Goal: Task Accomplishment & Management: Manage account settings

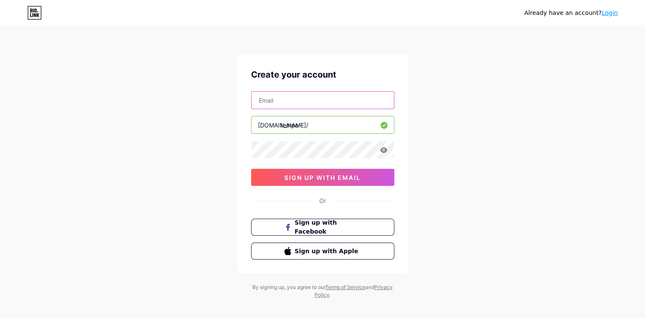
click at [282, 96] on input "text" at bounding box center [323, 100] width 142 height 17
click at [279, 95] on input "text" at bounding box center [323, 100] width 142 height 17
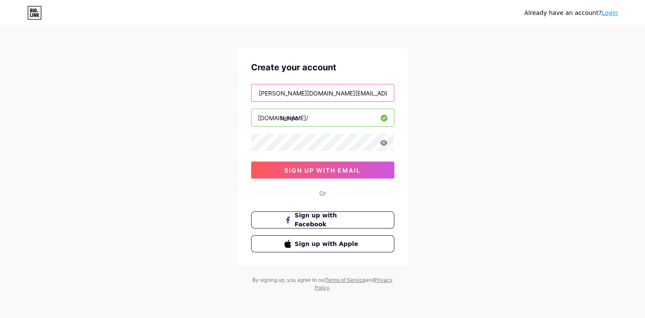
type input "[PERSON_NAME][DOMAIN_NAME][EMAIL_ADDRESS][PERSON_NAME][DOMAIN_NAME]"
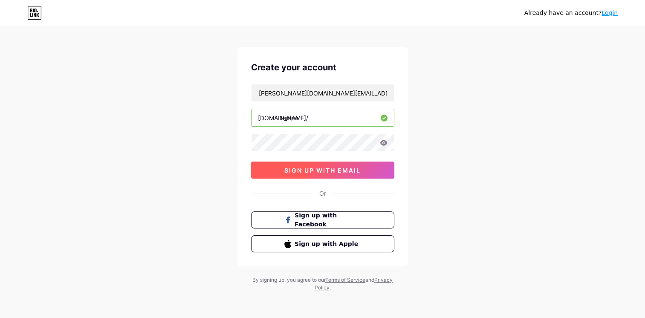
click at [315, 163] on button "sign up with email" at bounding box center [322, 170] width 143 height 17
click at [319, 169] on span "sign up with email" at bounding box center [323, 170] width 76 height 7
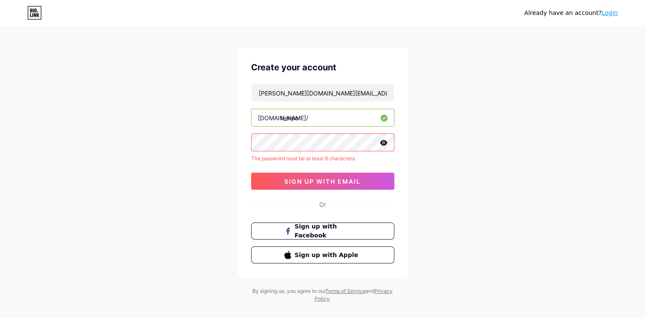
click at [384, 145] on icon at bounding box center [383, 143] width 7 height 6
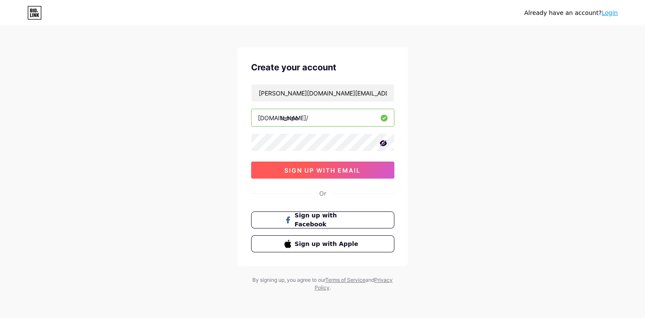
click at [301, 162] on button "sign up with email" at bounding box center [322, 170] width 143 height 17
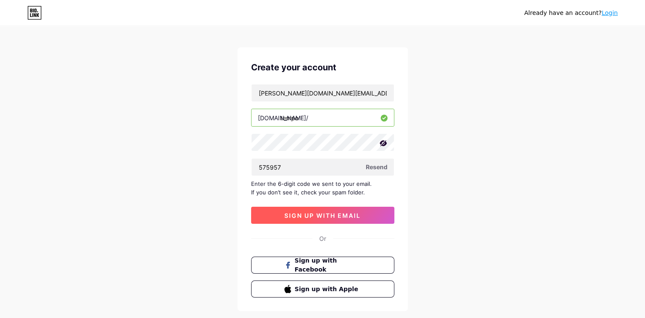
type input "575957"
click at [323, 212] on span "sign up with email" at bounding box center [323, 215] width 76 height 7
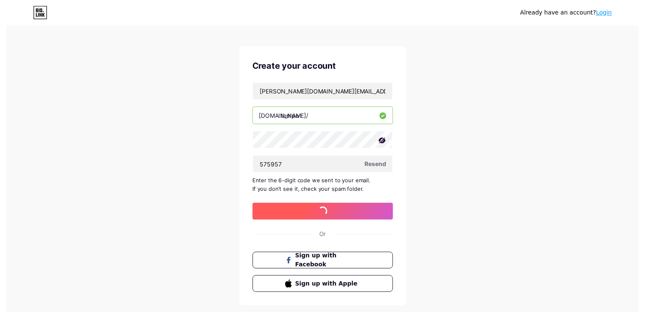
scroll to position [0, 0]
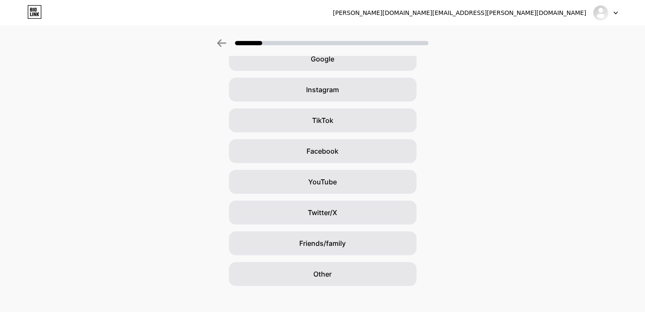
scroll to position [49, 0]
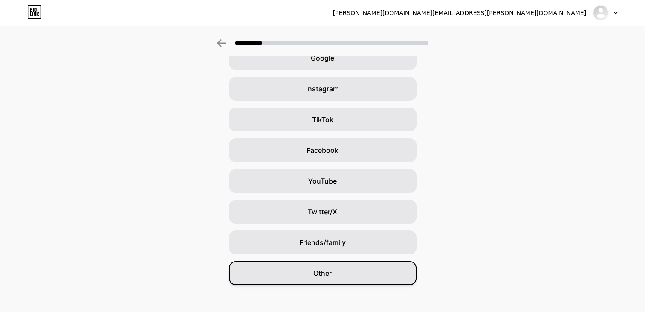
click at [336, 267] on div "Other" at bounding box center [323, 273] width 188 height 24
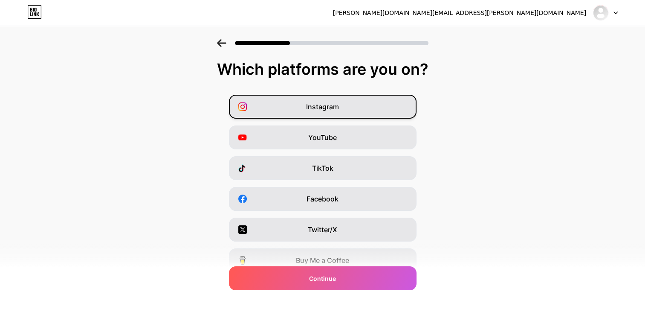
click at [333, 103] on span "Instagram" at bounding box center [322, 107] width 33 height 10
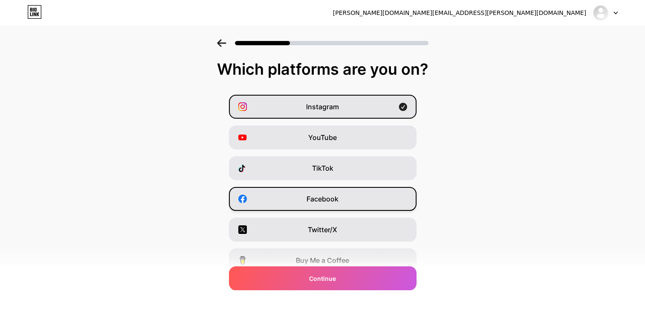
click at [326, 195] on span "Facebook" at bounding box center [323, 199] width 32 height 10
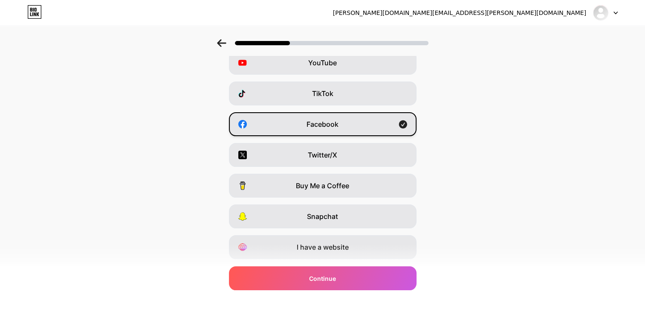
scroll to position [99, 0]
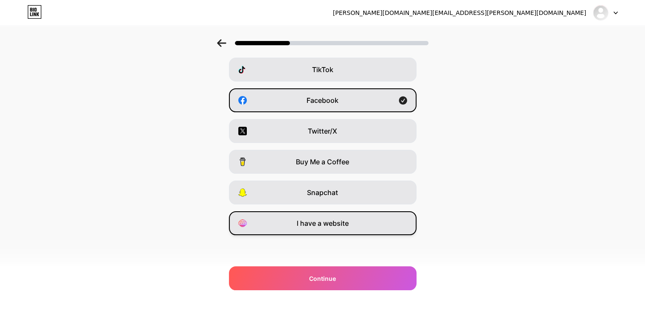
click at [317, 218] on span "I have a website" at bounding box center [323, 223] width 52 height 10
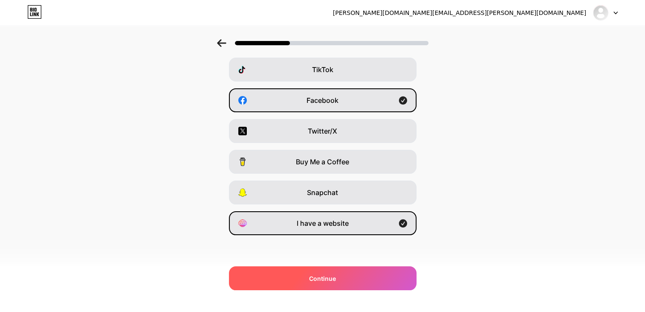
click at [321, 280] on span "Continue" at bounding box center [322, 278] width 27 height 9
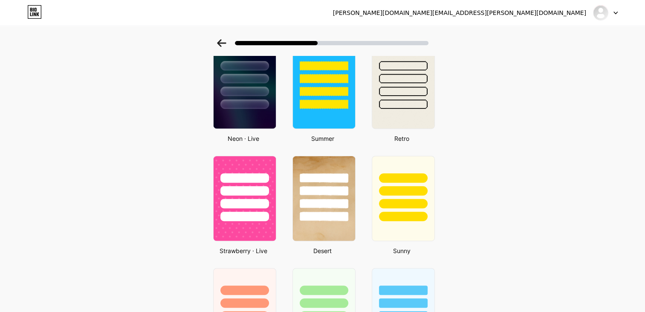
scroll to position [390, 0]
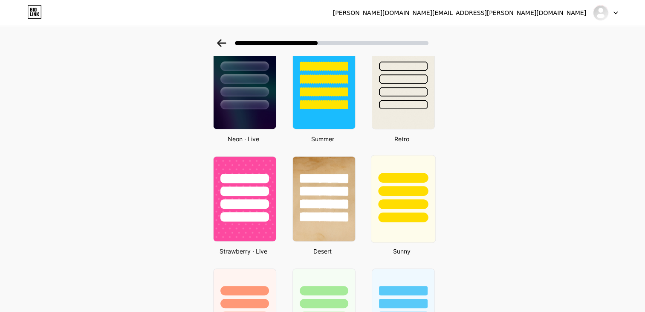
click at [410, 175] on div at bounding box center [403, 178] width 50 height 10
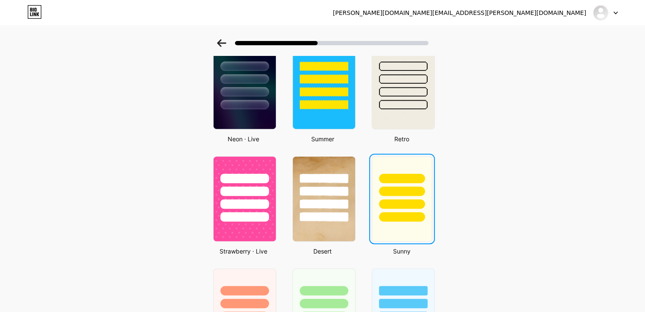
scroll to position [0, 0]
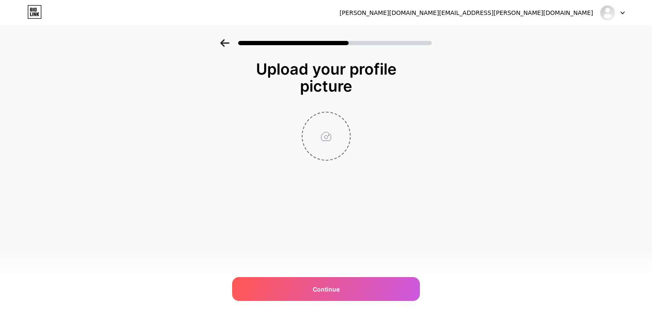
click at [329, 136] on input "file" at bounding box center [325, 136] width 47 height 47
type input "C:\fakepath\541ea8ff-6d9c-4ec1-a47e-42c202709b80.jpg"
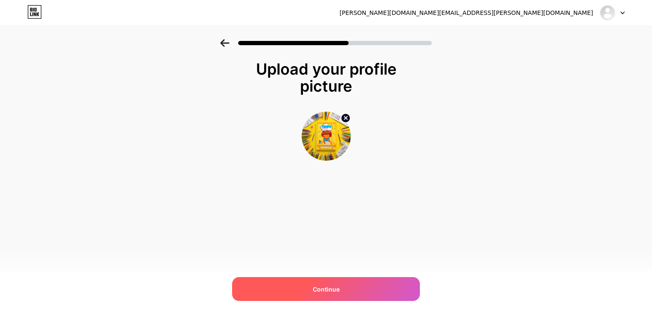
click at [307, 281] on div "Continue" at bounding box center [326, 289] width 188 height 24
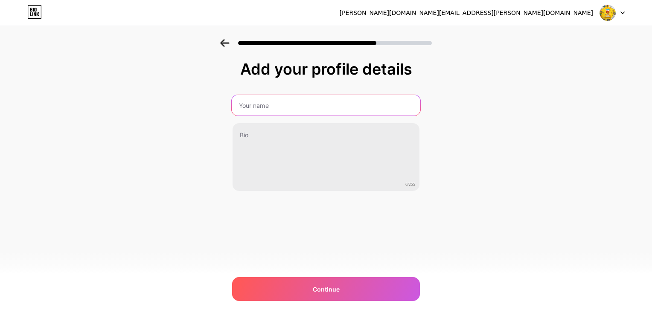
click at [280, 109] on input "text" at bounding box center [326, 105] width 189 height 20
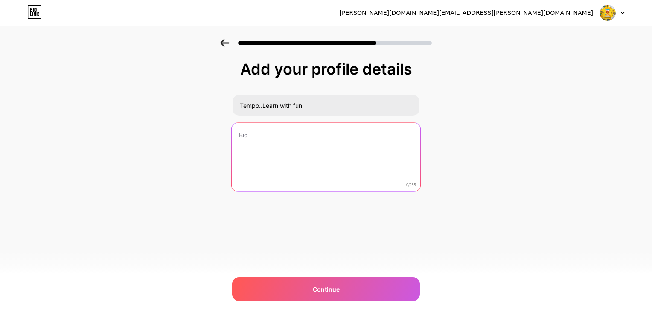
click at [279, 125] on textarea at bounding box center [326, 158] width 189 height 70
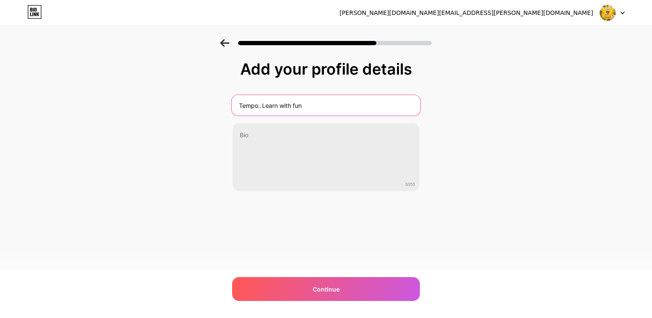
click at [262, 108] on input "Tempo..Learn with fun" at bounding box center [326, 105] width 189 height 20
type input "Tempo.. Learn with fun"
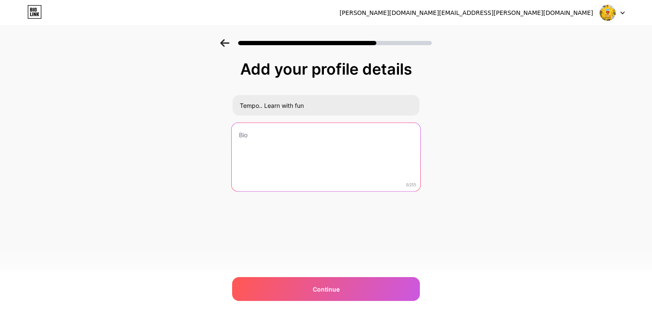
click at [258, 131] on textarea at bounding box center [326, 158] width 189 height 70
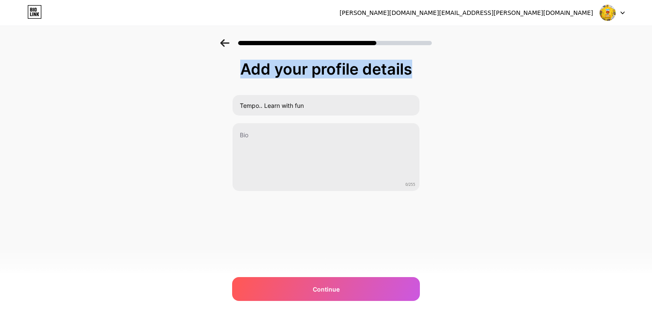
drag, startPoint x: 429, startPoint y: 59, endPoint x: 370, endPoint y: 86, distance: 64.2
click at [370, 86] on div "Add your profile details Tempo.. Learn with fun 0/255 Continue Error" at bounding box center [326, 136] width 652 height 195
copy div "Add your profile details"
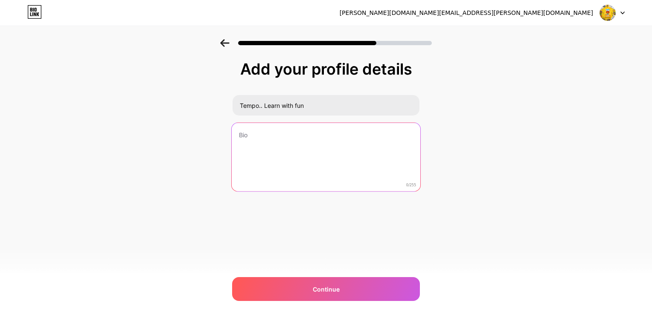
click at [280, 144] on textarea at bounding box center [326, 158] width 189 height 70
paste textarea "👩‍👦 [PERSON_NAME] | مؤلفة ومصممة 📘 كتاب تلوين تعليمي للأطفال (٣–٦ سنوات) 🎨 Temp…"
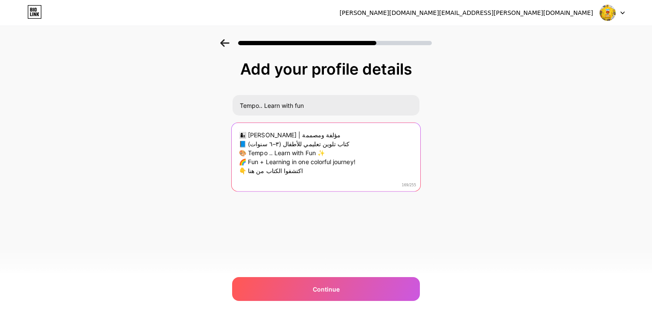
click at [295, 136] on textarea "👩‍👦 [PERSON_NAME] | مؤلفة ومصممة 📘 كتاب تلوين تعليمي للأطفال (٣–٦ سنوات) 🎨 Temp…" at bounding box center [326, 158] width 189 height 70
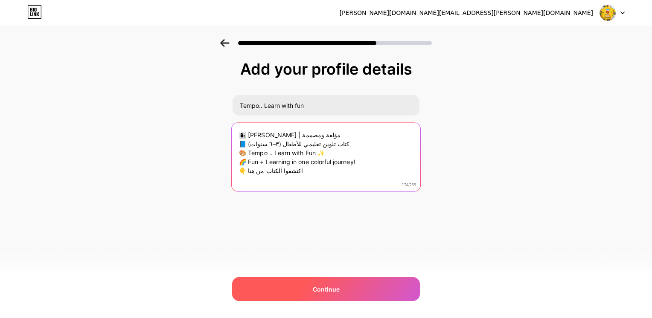
type textarea "👩‍👦 [PERSON_NAME] | مؤلفة ومصممة 📘 كتاب تلوين تعليمي للأطفال (٣–٦ سنوات) 🎨 Temp…"
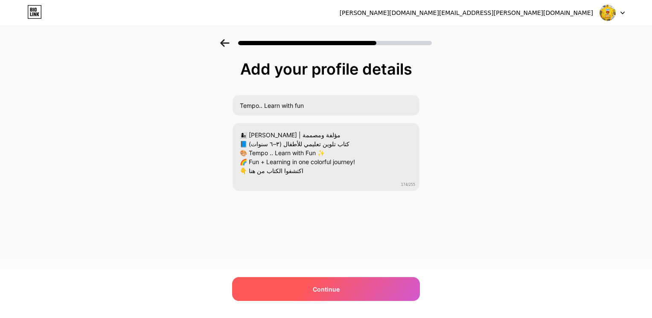
click at [346, 286] on div "Continue" at bounding box center [326, 289] width 188 height 24
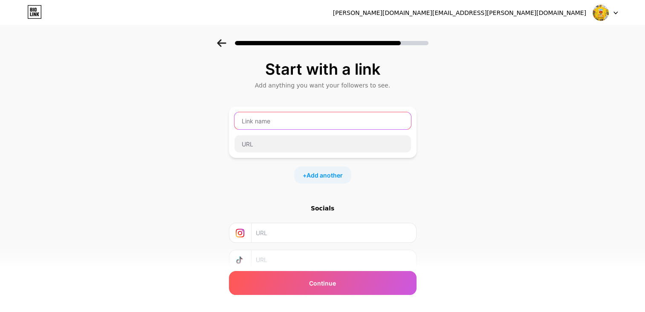
click at [314, 122] on input "text" at bounding box center [323, 120] width 177 height 17
type input "ب"
type input "facebook"
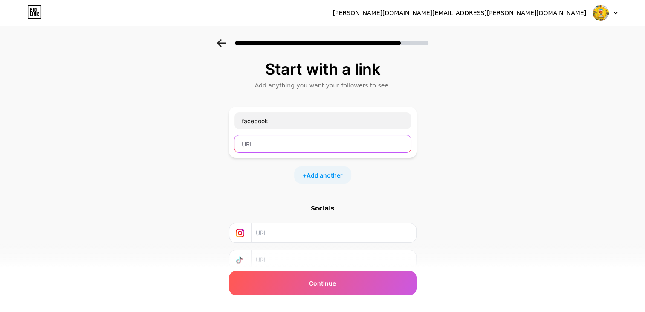
click at [276, 145] on input "text" at bounding box center [323, 143] width 177 height 17
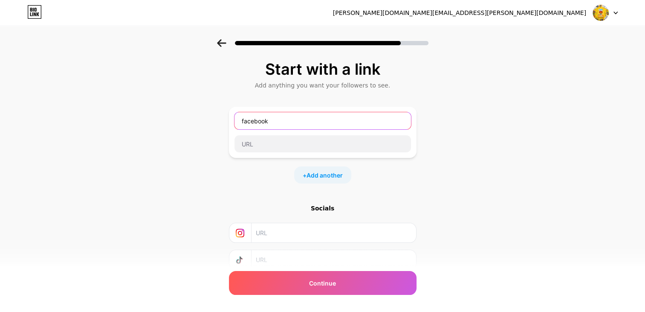
click at [284, 117] on input "facebook" at bounding box center [323, 120] width 177 height 17
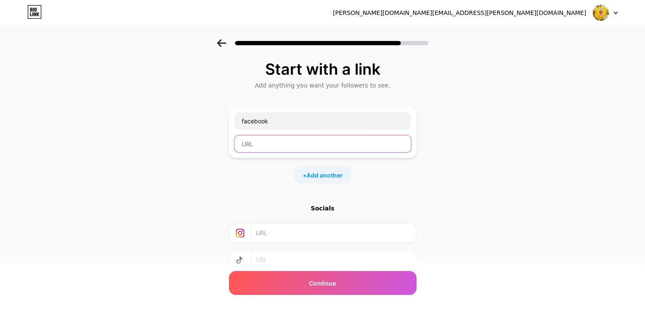
click at [278, 138] on input "text" at bounding box center [323, 143] width 177 height 17
paste input "[URL][DOMAIN_NAME]"
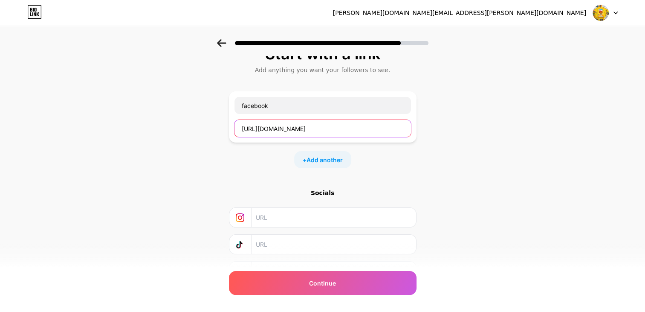
scroll to position [17, 0]
type input "[URL][DOMAIN_NAME]"
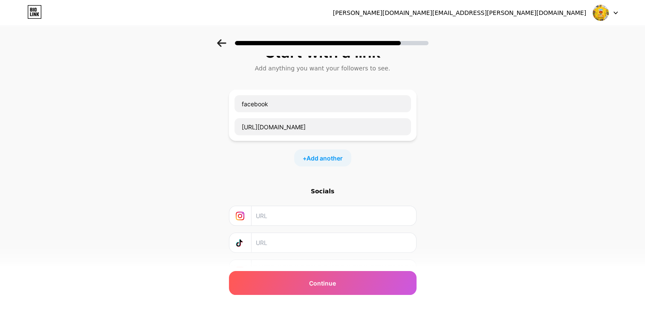
click at [286, 220] on input "text" at bounding box center [333, 215] width 155 height 19
click at [331, 154] on span "Add another" at bounding box center [325, 158] width 36 height 9
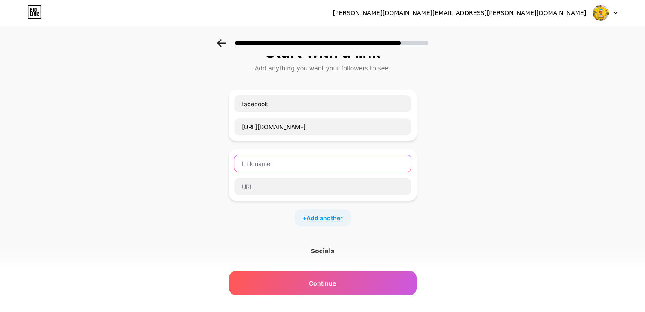
click at [331, 155] on input "text" at bounding box center [323, 163] width 177 height 17
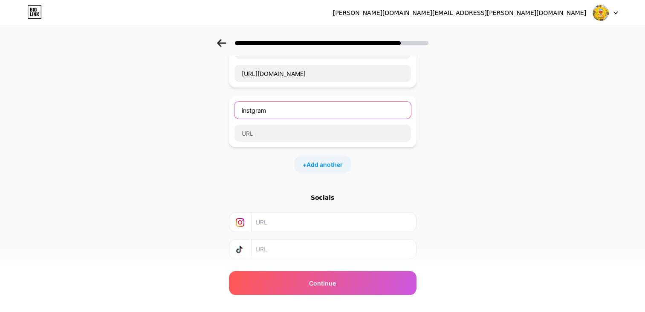
scroll to position [70, 0]
type input "instgram"
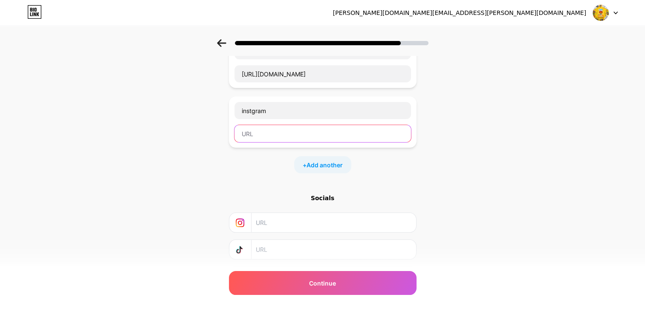
click at [297, 126] on input "text" at bounding box center [323, 133] width 177 height 17
paste input "[URL][DOMAIN_NAME]"
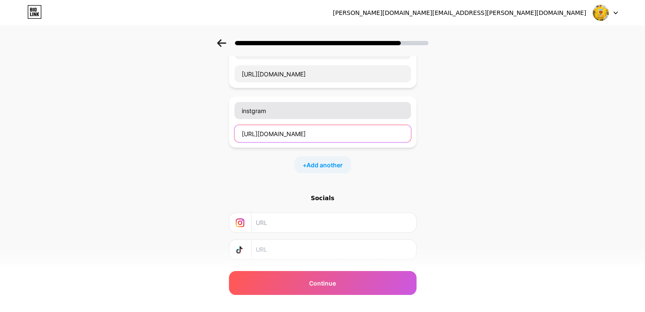
type input "[URL][DOMAIN_NAME]"
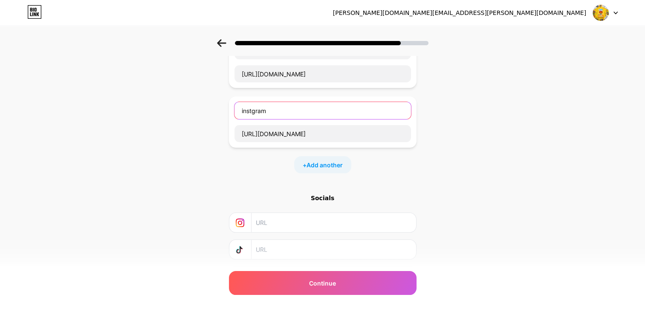
click at [256, 111] on input "instgram" at bounding box center [323, 110] width 177 height 17
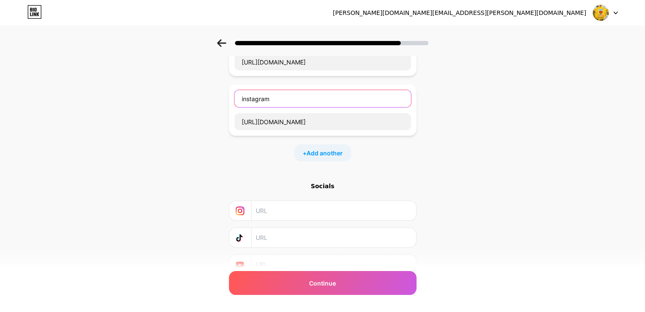
scroll to position [78, 0]
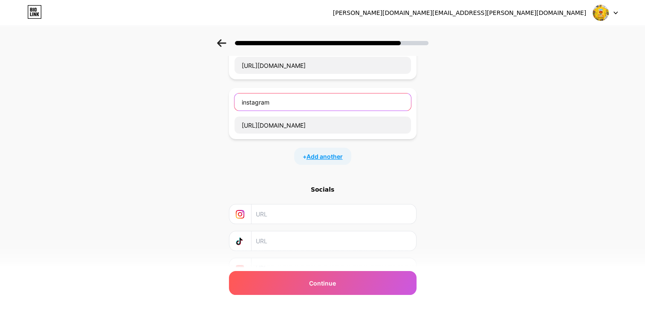
type input "instagram"
click at [325, 157] on span "Add another" at bounding box center [325, 156] width 36 height 9
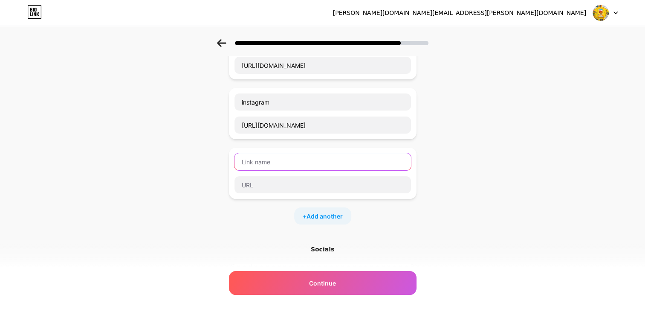
click at [276, 162] on input "text" at bounding box center [323, 161] width 177 height 17
type input "Gumroad"
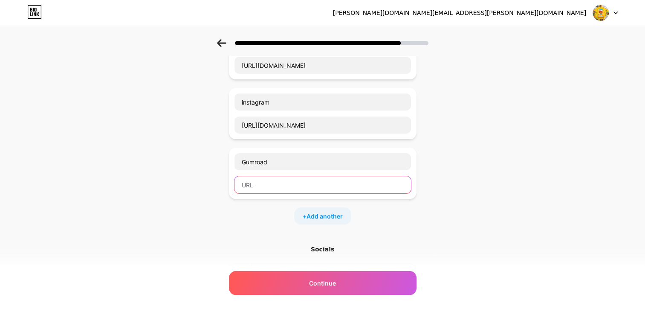
click at [273, 187] on input "text" at bounding box center [323, 184] width 177 height 17
paste input "[URL][DOMAIN_NAME]"
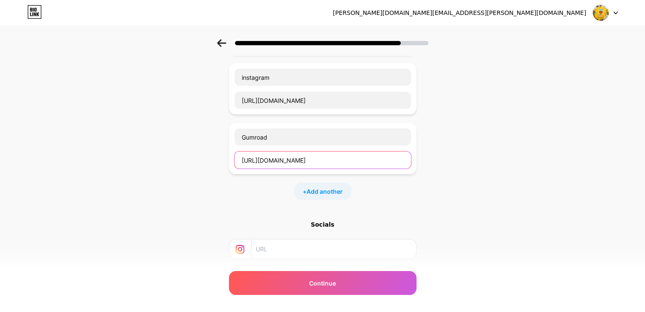
scroll to position [104, 0]
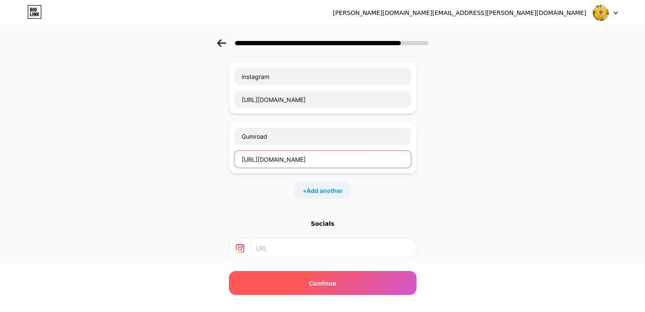
type input "[URL][DOMAIN_NAME]"
click at [284, 288] on div "Continue" at bounding box center [323, 283] width 188 height 24
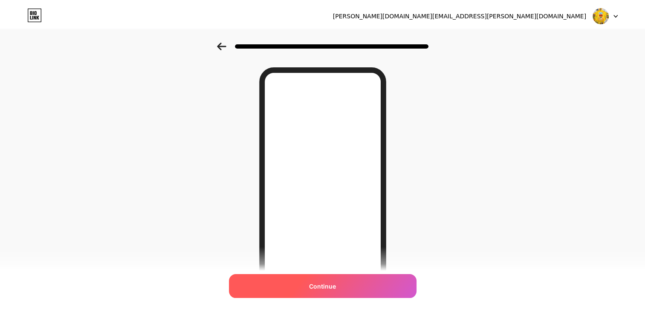
scroll to position [0, 0]
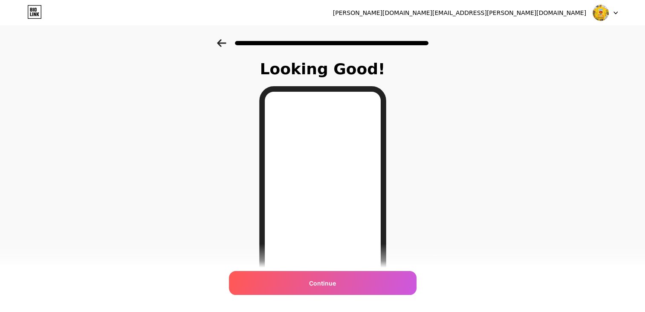
click at [222, 43] on icon at bounding box center [221, 43] width 9 height 8
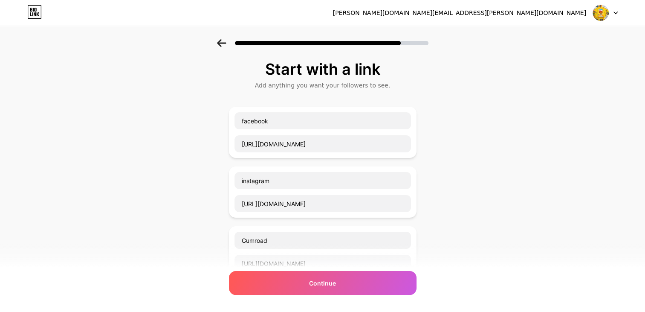
click at [222, 43] on icon at bounding box center [221, 43] width 9 height 8
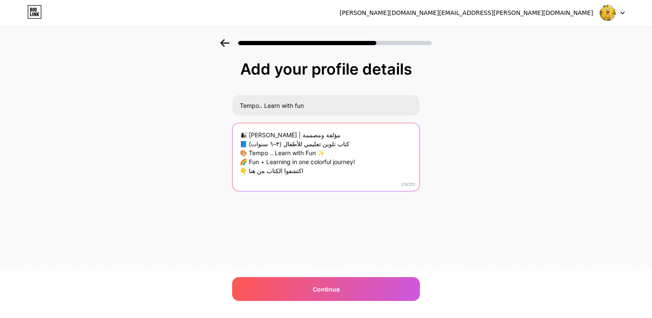
click at [329, 151] on textarea "👩‍👦 [PERSON_NAME] | مؤلفة ومصممة 📘 كتاب تلوين تعليمي للأطفال (٣–٦ سنوات) 🎨 Temp…" at bounding box center [326, 157] width 187 height 69
click at [329, 151] on textarea "👩‍👦 [PERSON_NAME] | مؤلفة ومصممة 📘 كتاب تلوين تعليمي للأطفال (٣–٦ سنوات) 🎨 Temp…" at bounding box center [326, 158] width 189 height 70
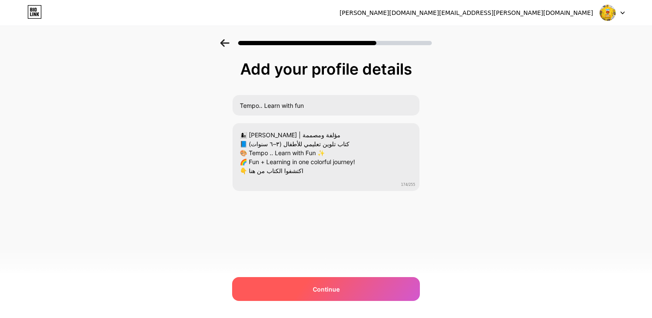
click at [348, 283] on div "Continue" at bounding box center [326, 289] width 188 height 24
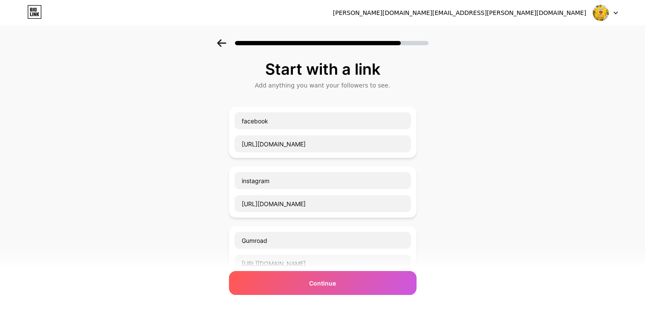
click at [348, 283] on div "Continue" at bounding box center [323, 283] width 188 height 24
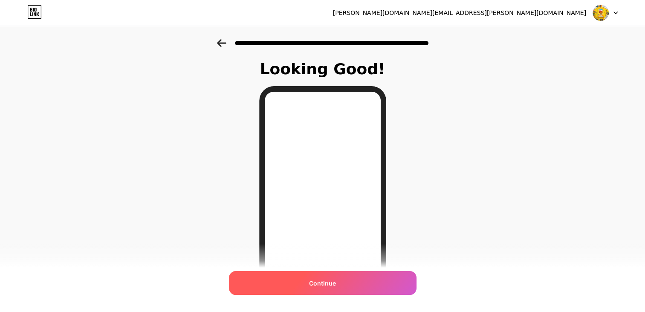
click at [331, 289] on div "Continue" at bounding box center [323, 283] width 188 height 24
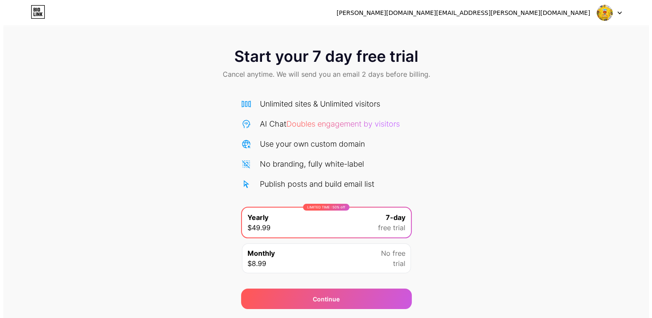
scroll to position [24, 0]
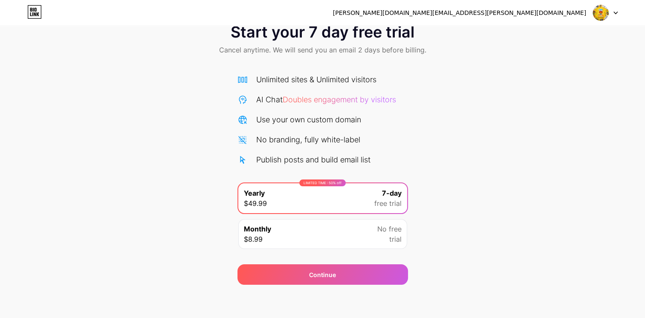
drag, startPoint x: 322, startPoint y: 241, endPoint x: 287, endPoint y: 243, distance: 35.5
click at [287, 243] on div "Monthly $8.99 No free trial" at bounding box center [322, 234] width 169 height 30
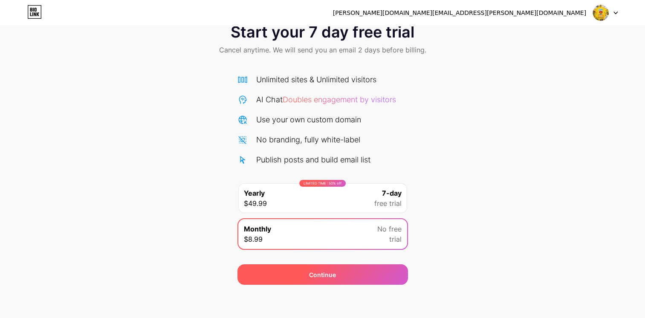
click at [309, 281] on div "Continue" at bounding box center [323, 275] width 171 height 20
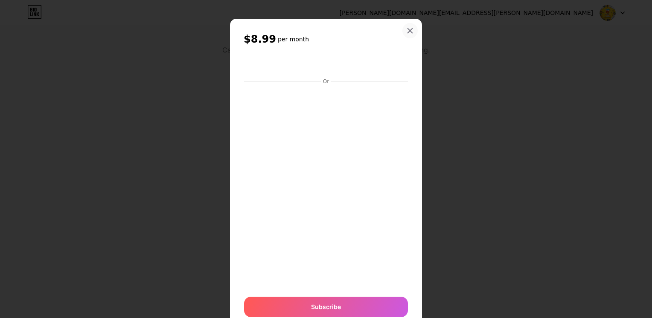
click at [407, 33] on icon at bounding box center [410, 30] width 7 height 7
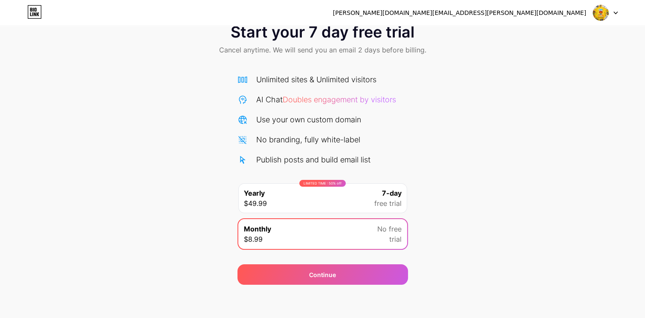
click at [353, 195] on div "LIMITED TIME : 50% off Yearly $49.99 7-day free trial" at bounding box center [322, 198] width 169 height 30
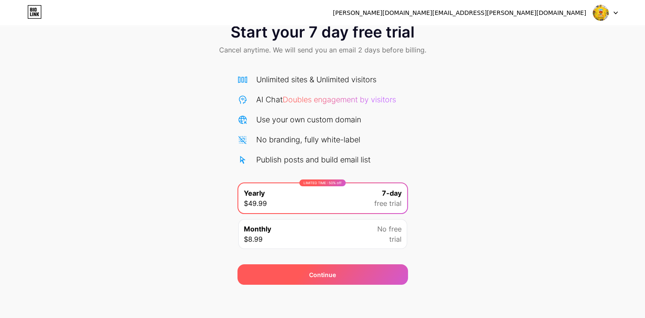
click at [307, 267] on div "Continue" at bounding box center [323, 275] width 171 height 20
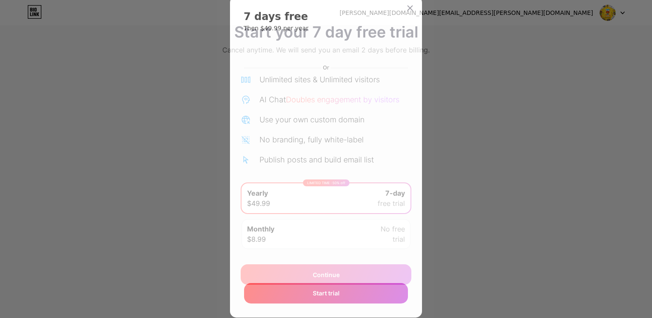
scroll to position [0, 0]
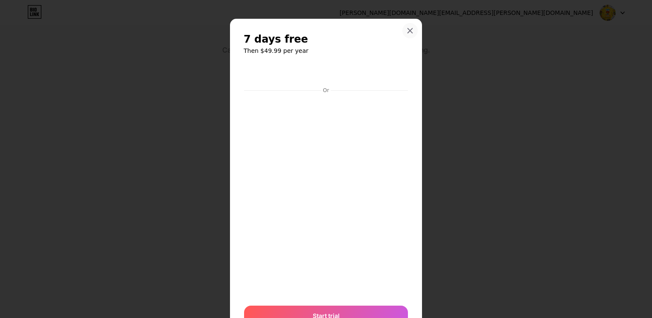
click at [410, 32] on div at bounding box center [409, 30] width 15 height 15
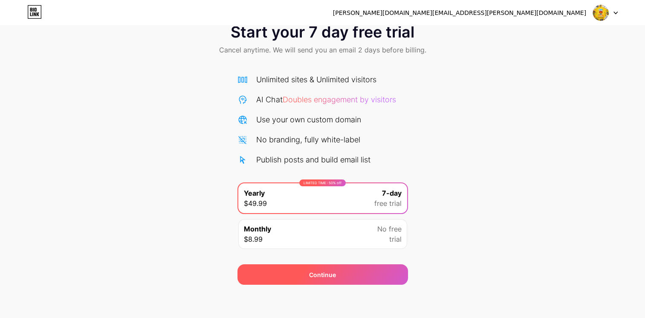
click at [313, 279] on div "Continue" at bounding box center [323, 275] width 171 height 20
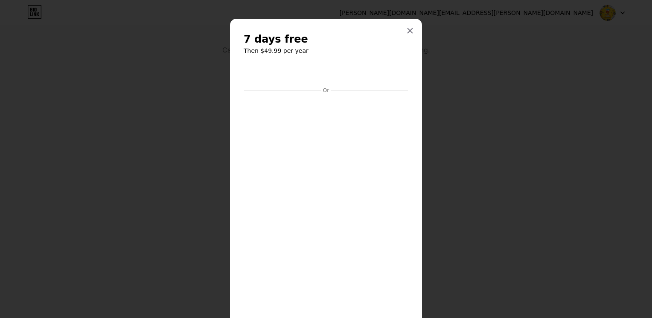
scroll to position [171, 0]
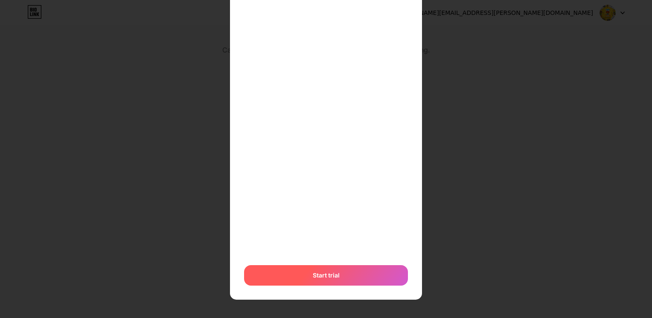
click at [271, 276] on div "Start trial" at bounding box center [326, 275] width 164 height 20
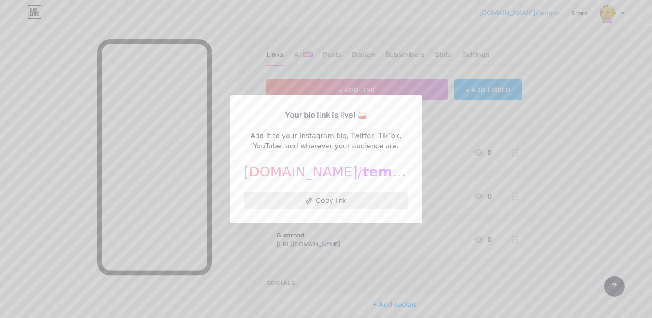
click at [352, 201] on button "Copy link" at bounding box center [326, 200] width 165 height 17
click at [356, 199] on button "Copy link" at bounding box center [326, 200] width 165 height 17
click at [358, 65] on div at bounding box center [326, 159] width 652 height 318
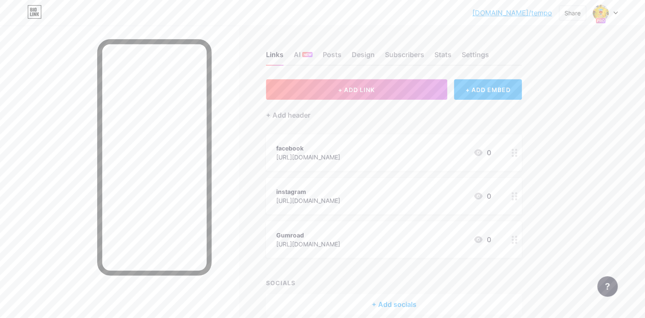
click at [617, 11] on div at bounding box center [605, 12] width 25 height 15
click at [574, 92] on link "Account settings" at bounding box center [565, 96] width 106 height 23
click at [298, 54] on div "AI NEW" at bounding box center [303, 56] width 19 height 15
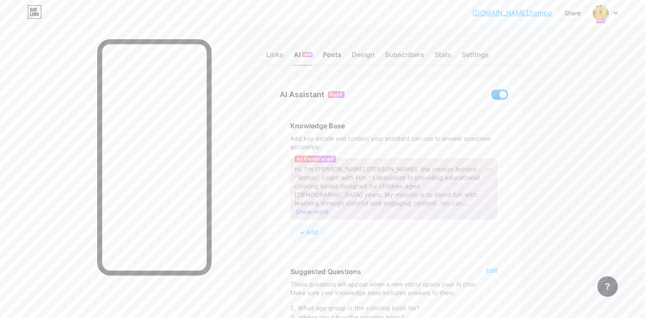
click at [334, 52] on div "Posts" at bounding box center [332, 56] width 19 height 15
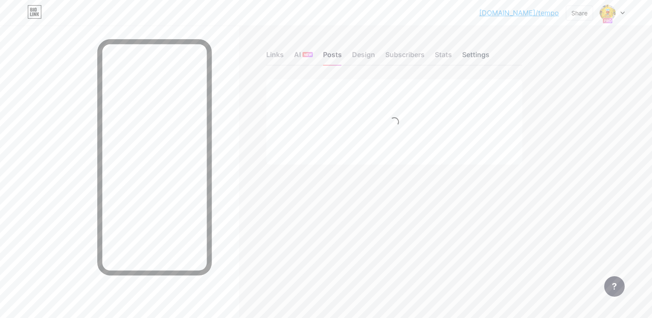
click at [478, 53] on div "Settings" at bounding box center [475, 56] width 27 height 15
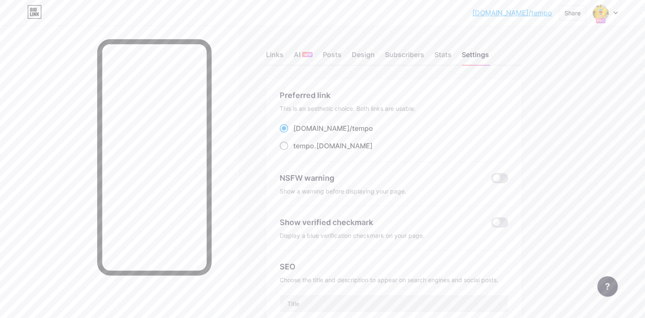
click at [285, 145] on span at bounding box center [284, 146] width 9 height 9
click at [294, 151] on input "tempo .[DOMAIN_NAME]" at bounding box center [297, 154] width 6 height 6
radio input "true"
drag, startPoint x: 220, startPoint y: 154, endPoint x: 227, endPoint y: 134, distance: 22.3
click at [227, 134] on div at bounding box center [119, 185] width 239 height 318
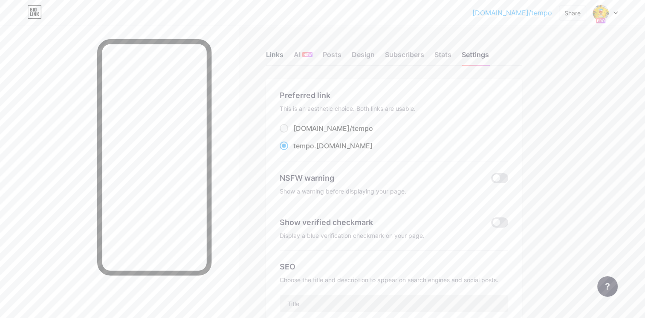
click at [271, 55] on div "Links" at bounding box center [274, 56] width 17 height 15
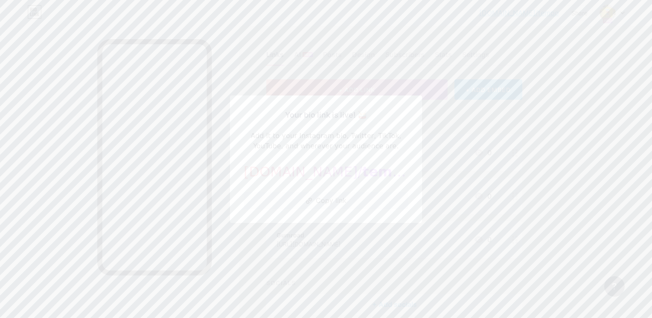
click at [447, 90] on div at bounding box center [326, 159] width 652 height 318
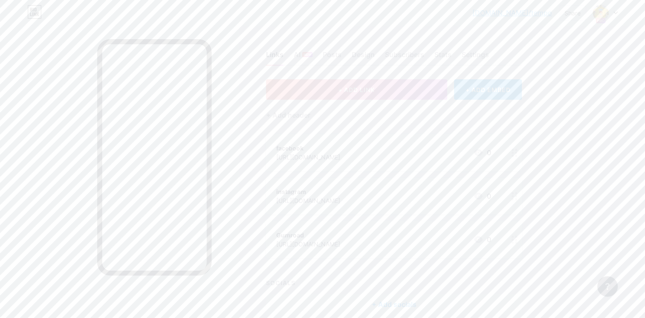
click at [615, 12] on icon at bounding box center [616, 13] width 4 height 3
click at [601, 11] on img at bounding box center [601, 13] width 14 height 14
click at [565, 58] on div "[DOMAIN_NAME]/tempo" at bounding box center [568, 59] width 63 height 7
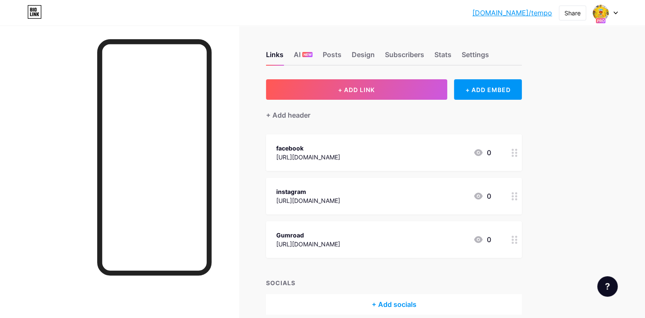
click at [35, 15] on icon at bounding box center [35, 14] width 2 height 4
click at [471, 52] on div "Settings" at bounding box center [475, 56] width 27 height 15
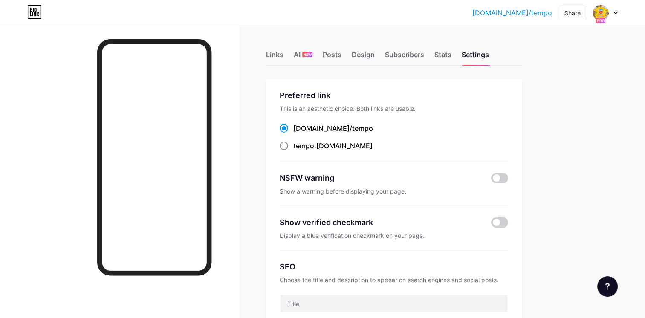
click at [327, 150] on div "tempo .[DOMAIN_NAME]" at bounding box center [333, 146] width 79 height 10
click at [299, 151] on input "tempo .[DOMAIN_NAME]" at bounding box center [297, 154] width 6 height 6
radio input "true"
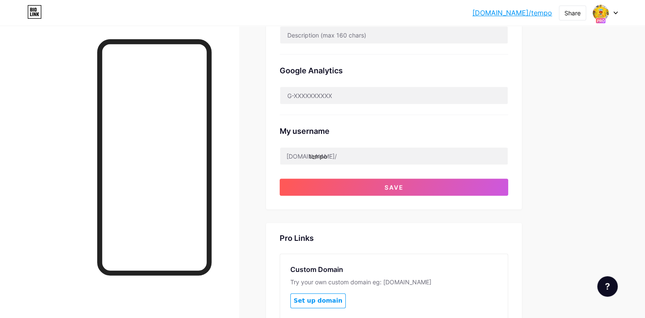
scroll to position [294, 0]
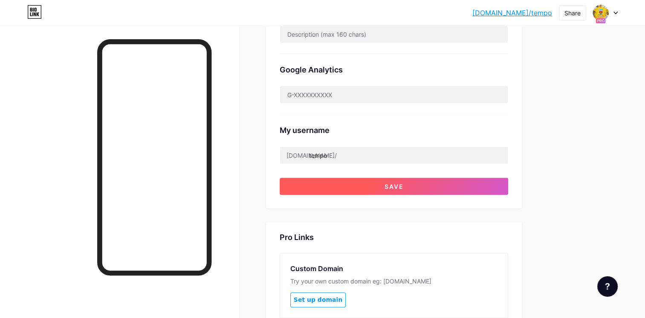
click at [314, 184] on button "Save" at bounding box center [394, 186] width 229 height 17
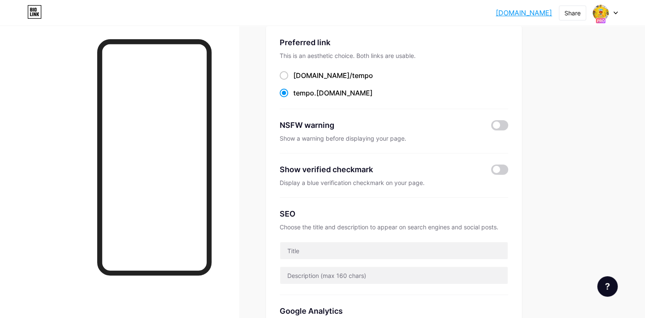
scroll to position [0, 0]
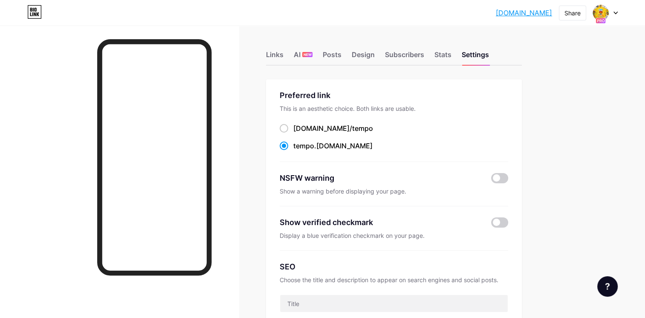
click at [522, 14] on link "tempo.bio.link" at bounding box center [524, 13] width 56 height 10
click at [362, 55] on div "Design" at bounding box center [363, 56] width 23 height 15
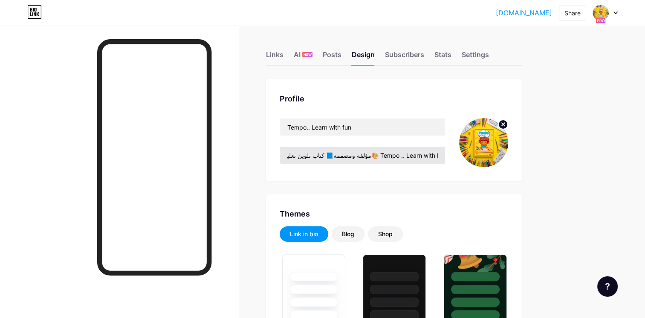
scroll to position [0, 131]
click at [412, 157] on input "👩‍👦 مريم محمد محمود | مؤلفة ومصممة📘 كتاب تلوين تعليمي للأطفال (٣–٦ سنوات)🎨 Temp…" at bounding box center [362, 155] width 165 height 17
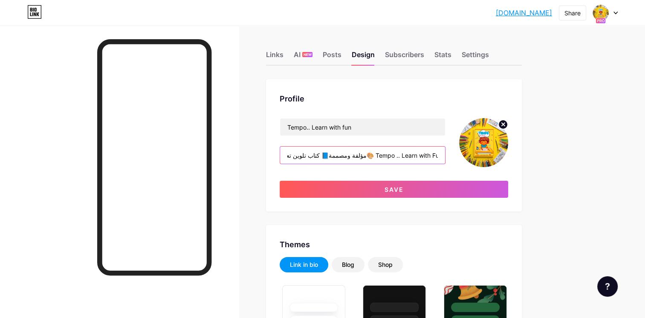
drag, startPoint x: 402, startPoint y: 155, endPoint x: 408, endPoint y: 156, distance: 6.0
click at [408, 156] on input "👩‍👦 مريم محمد محمود | مؤلفة ومصممة📘 كتاب تلوين تعليمي للأطفال (٣–٦ سنوات)🎨 Temp…" at bounding box center [362, 155] width 165 height 17
click at [388, 154] on input "👩‍👦 مريم محمد محمود | مؤلفة ومصممة📘 كتاب تلوين تعليمي للأطفال (٣–٦ سنوات)🎨 Temp…" at bounding box center [362, 155] width 165 height 17
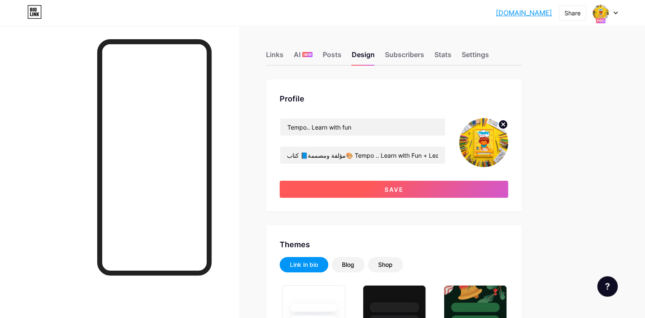
scroll to position [0, 0]
click at [371, 191] on button "Save" at bounding box center [394, 189] width 229 height 17
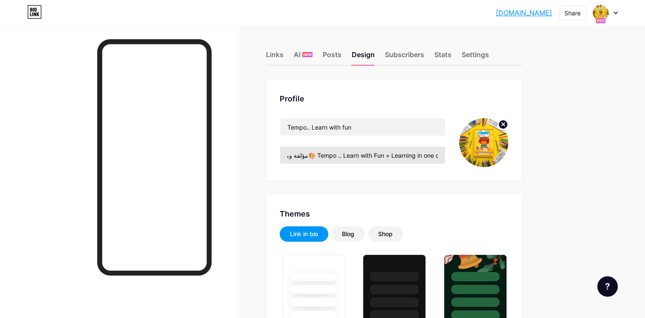
scroll to position [0, 189]
click at [345, 154] on input "👩‍👦 مريم محمد محمود | مؤلفة ومصممة📘 كتاب تلوين تعليمي للأطفال (٣–٦ سنوات)🎨 Temp…" at bounding box center [362, 155] width 165 height 17
click at [344, 156] on input "👩‍👦 مريم محمد محمود | مؤلفة ومصممة📘 كتاب تلوين تعليمي للأطفال (٣–٦ سنوات)🎨 Temp…" at bounding box center [362, 155] width 165 height 17
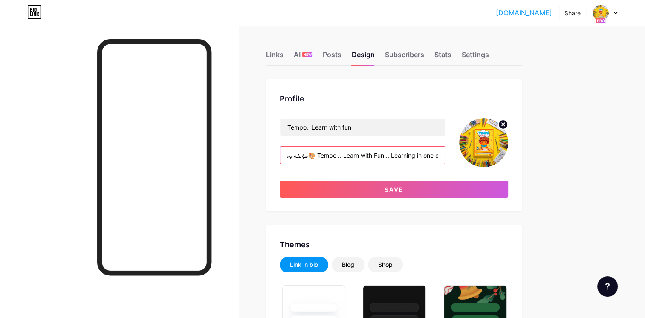
scroll to position [0, 240]
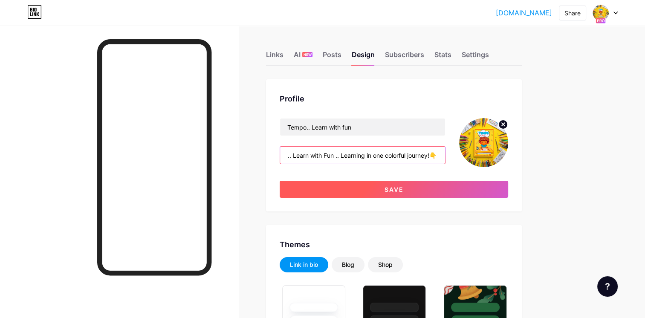
type input "👩‍👦 مريم محمد محمود | مؤلفة ومصممة📘 كتاب تلوين تعليمي للأطفال (٣–٦ سنوات)🎨 Temp…"
click at [380, 189] on button "Save" at bounding box center [394, 189] width 229 height 17
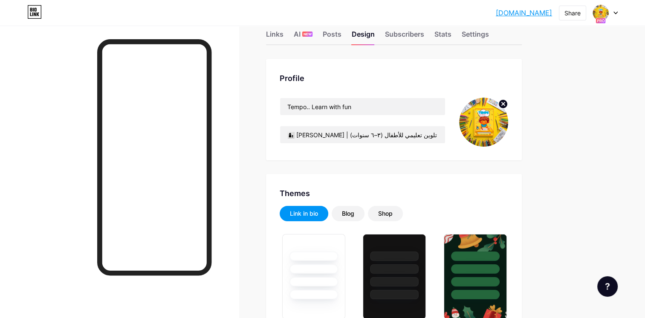
scroll to position [20, 0]
